Goal: Navigation & Orientation: Find specific page/section

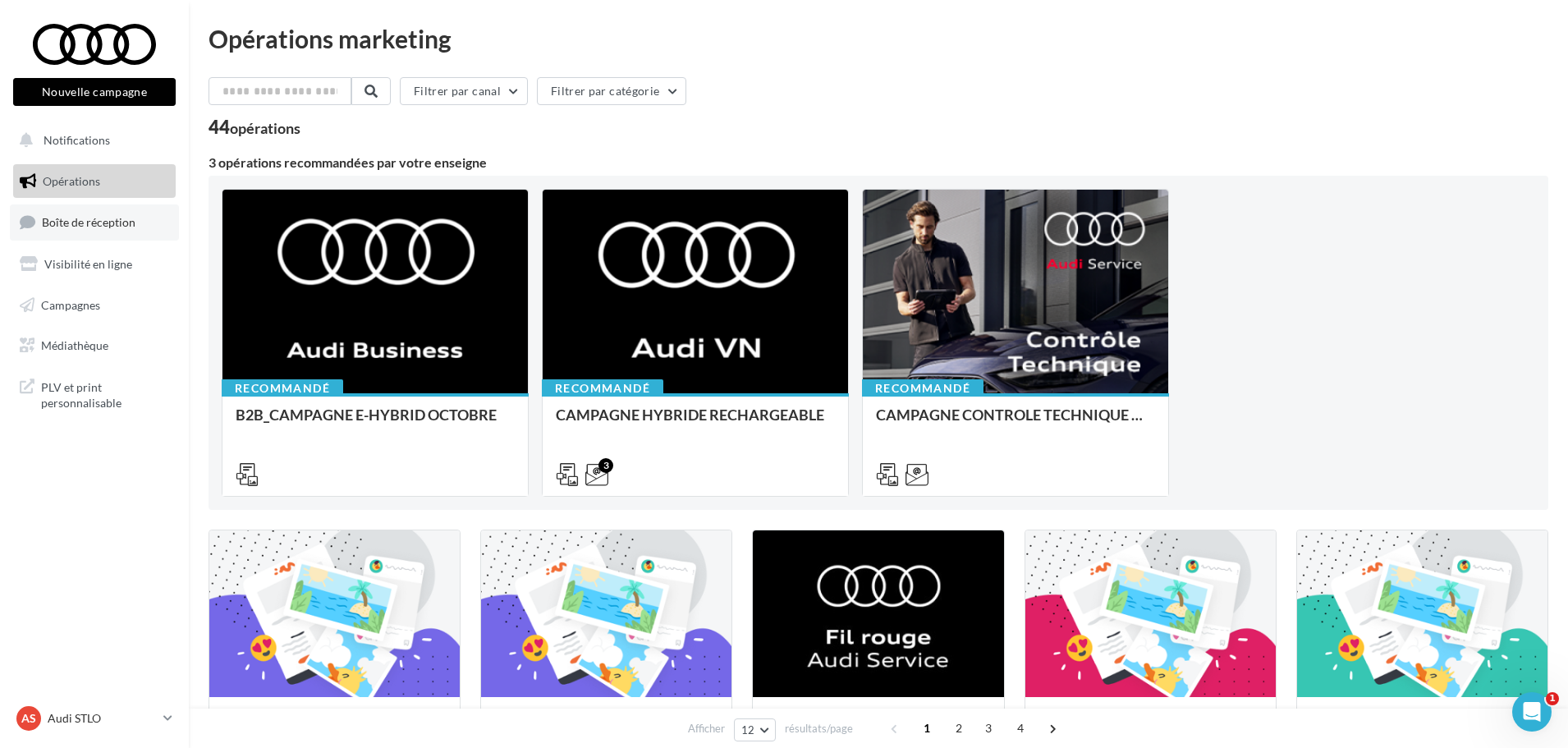
click at [99, 232] on link "Boîte de réception" at bounding box center [94, 222] width 169 height 36
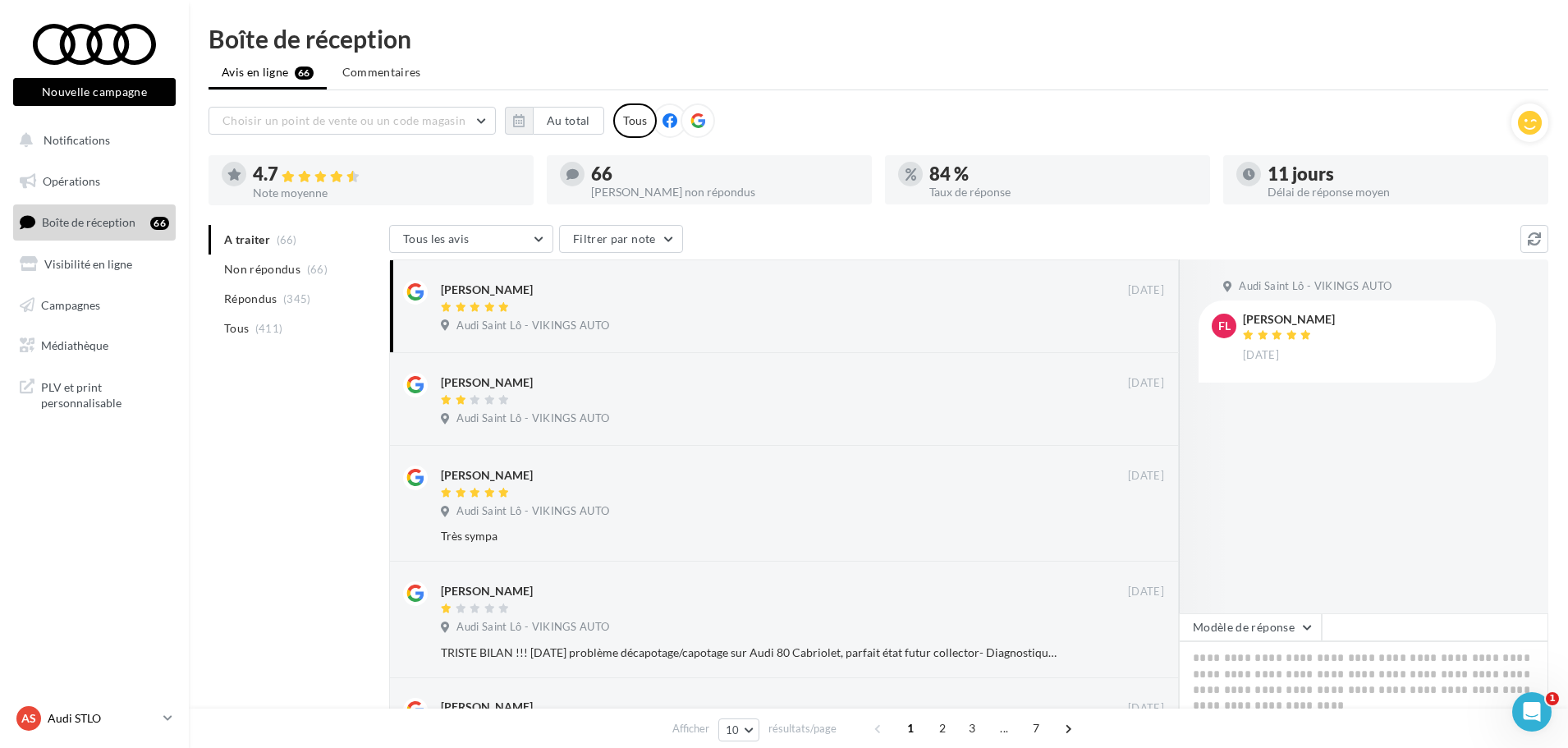
click at [89, 726] on div "AS Audi STLO audi-stlo-etho" at bounding box center [87, 718] width 141 height 24
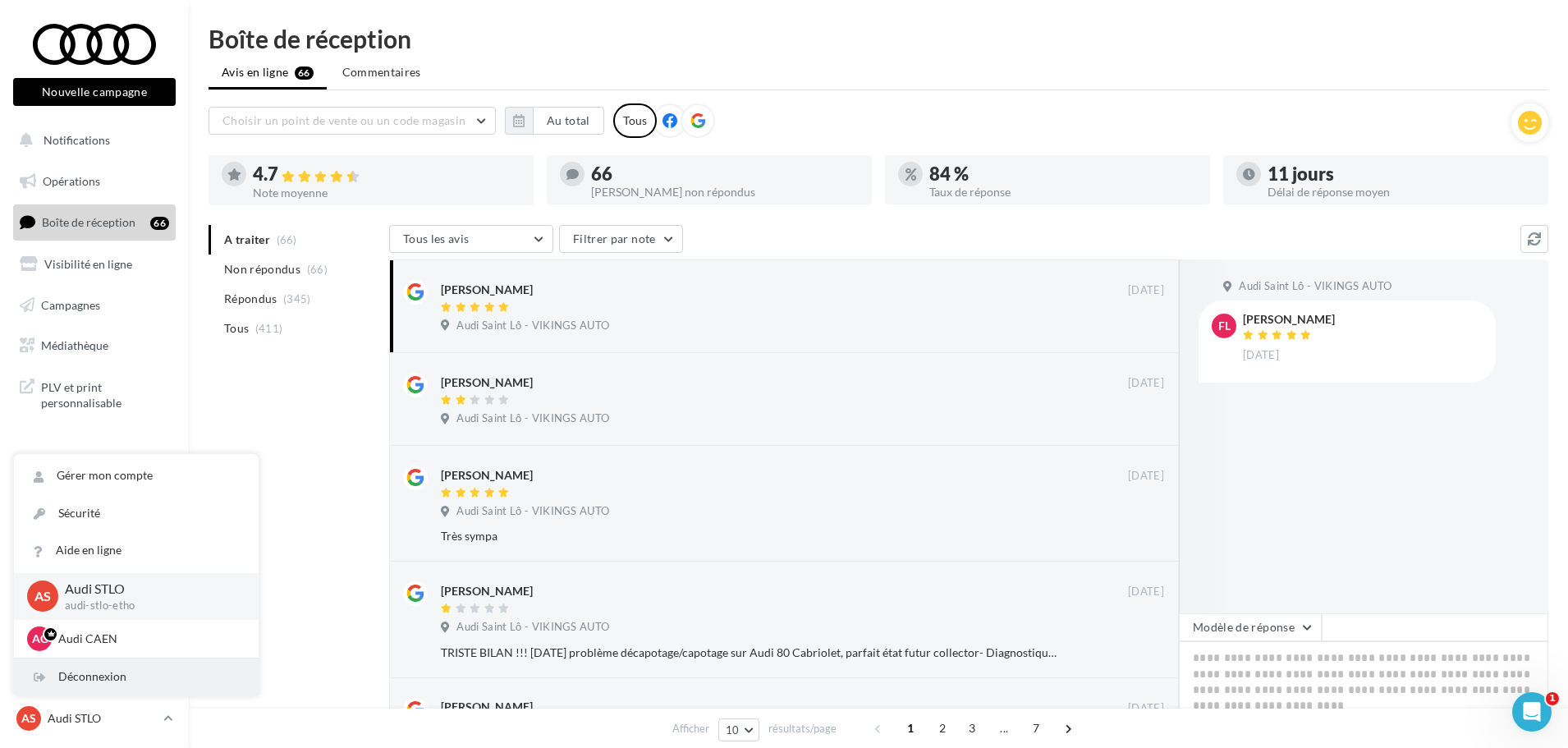
click at [102, 686] on div "Déconnexion" at bounding box center [136, 677] width 245 height 37
